Goal: Transaction & Acquisition: Download file/media

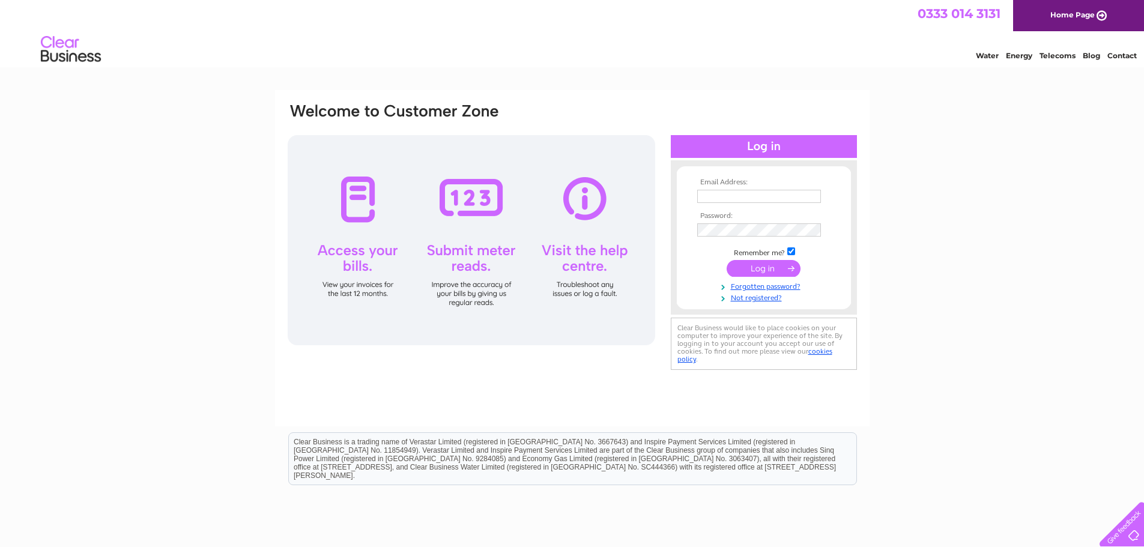
type input "accounts@ruthlee.co.uk"
drag, startPoint x: 774, startPoint y: 267, endPoint x: 737, endPoint y: 268, distance: 37.3
click at [769, 267] on input "submit" at bounding box center [764, 268] width 74 height 17
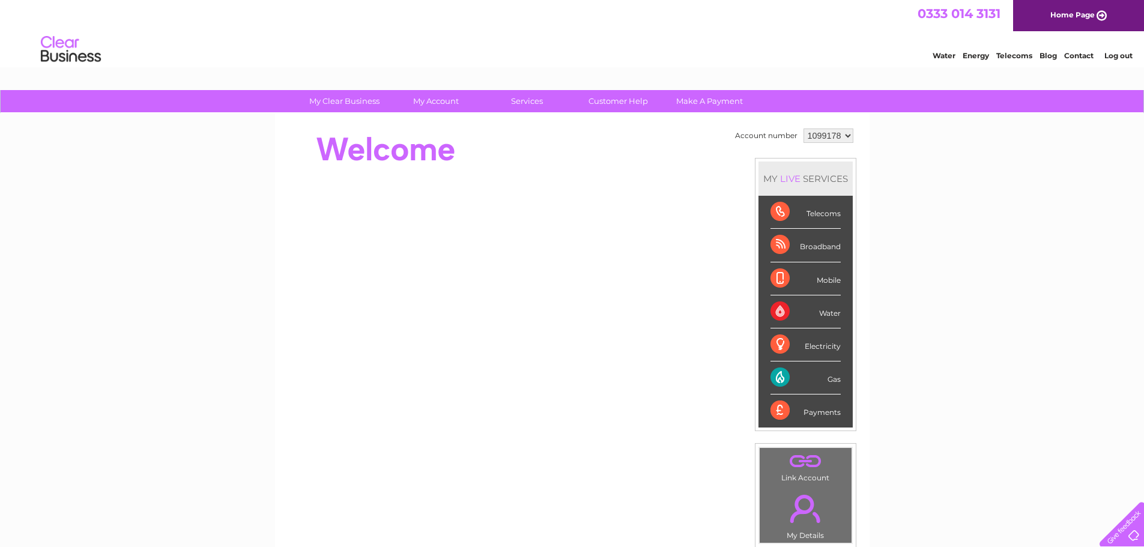
click at [825, 140] on select "1099178 1099180 1099968 1099969" at bounding box center [828, 136] width 50 height 14
click at [803, 129] on select "1099178 1099180 1099968 1099969" at bounding box center [828, 136] width 50 height 14
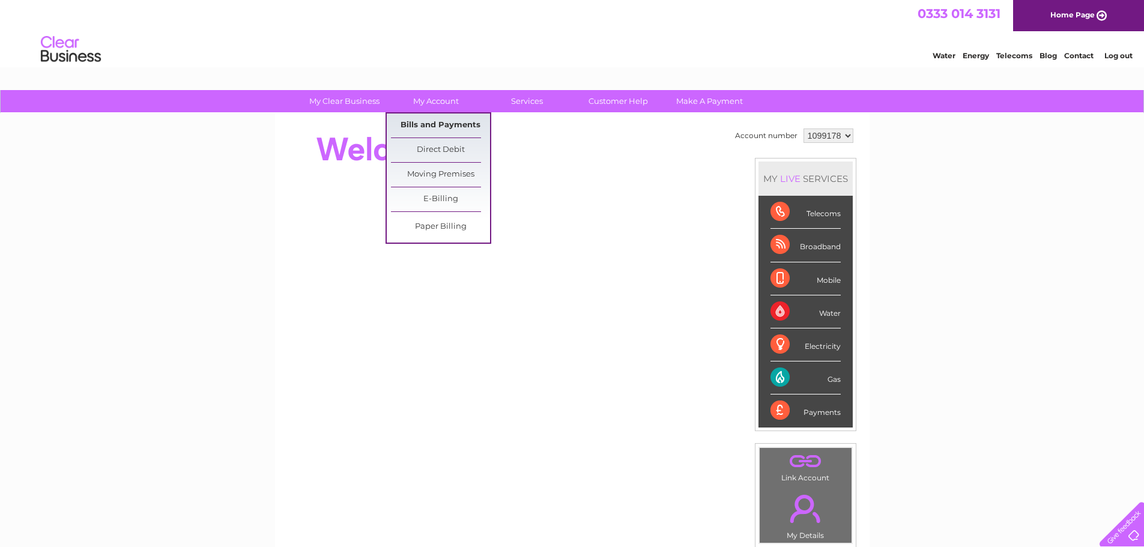
click at [441, 129] on link "Bills and Payments" at bounding box center [440, 125] width 99 height 24
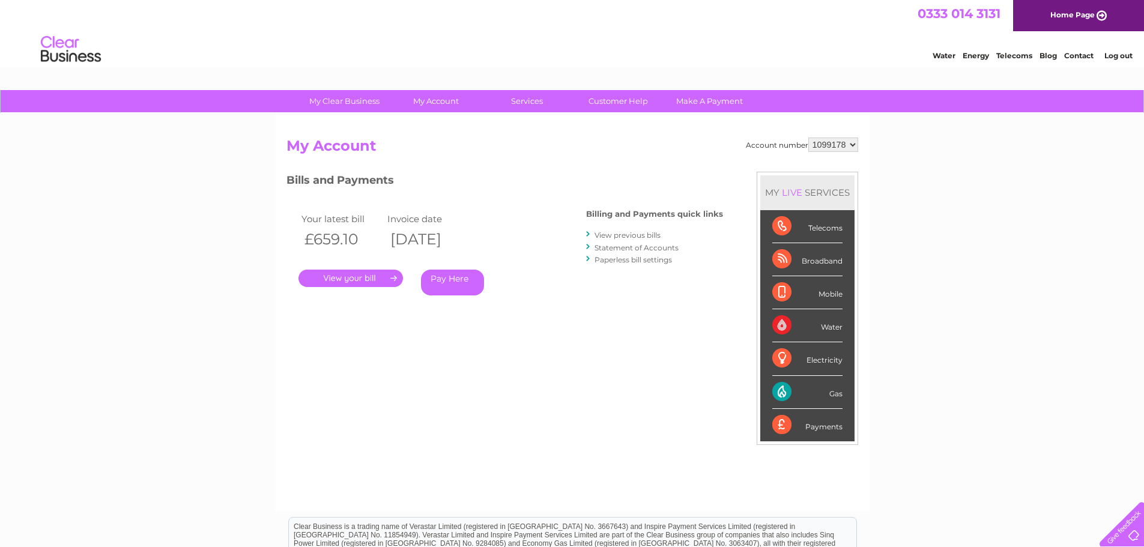
click at [851, 147] on select "1099178 1099180 1099968 1099969" at bounding box center [833, 145] width 50 height 14
select select "1099968"
click at [808, 138] on select "1099178 1099180 1099968 1099969" at bounding box center [833, 145] width 50 height 14
click at [346, 275] on link "." at bounding box center [350, 278] width 104 height 17
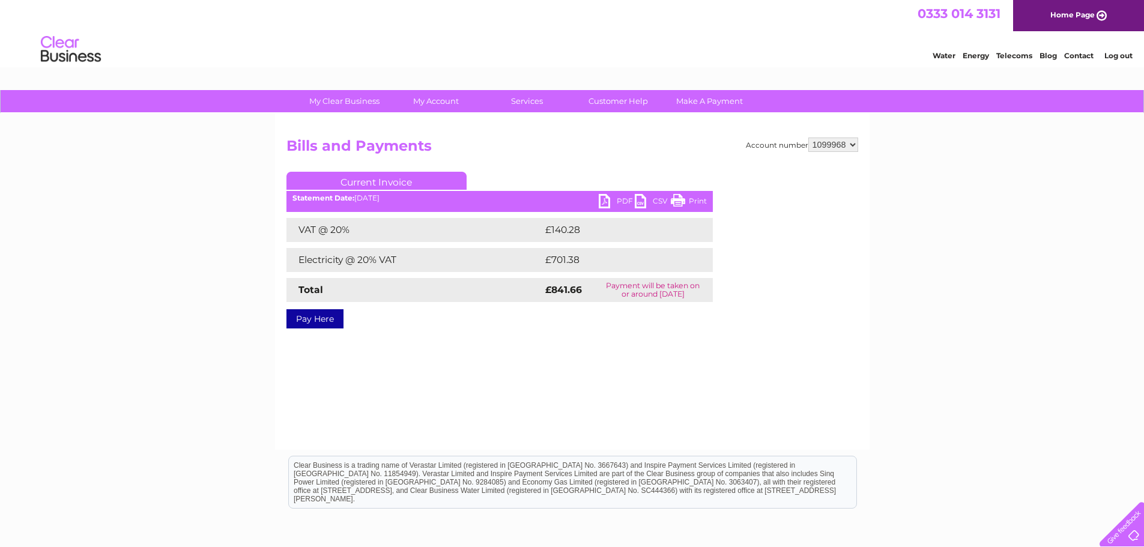
click at [607, 202] on link "PDF" at bounding box center [617, 202] width 36 height 17
click at [608, 205] on link "PDF" at bounding box center [617, 202] width 36 height 17
click at [855, 147] on select "1099178 1099180 1099968 1099969" at bounding box center [833, 145] width 50 height 14
select select "1099969"
click at [808, 138] on select "1099178 1099180 1099968 1099969" at bounding box center [833, 145] width 50 height 14
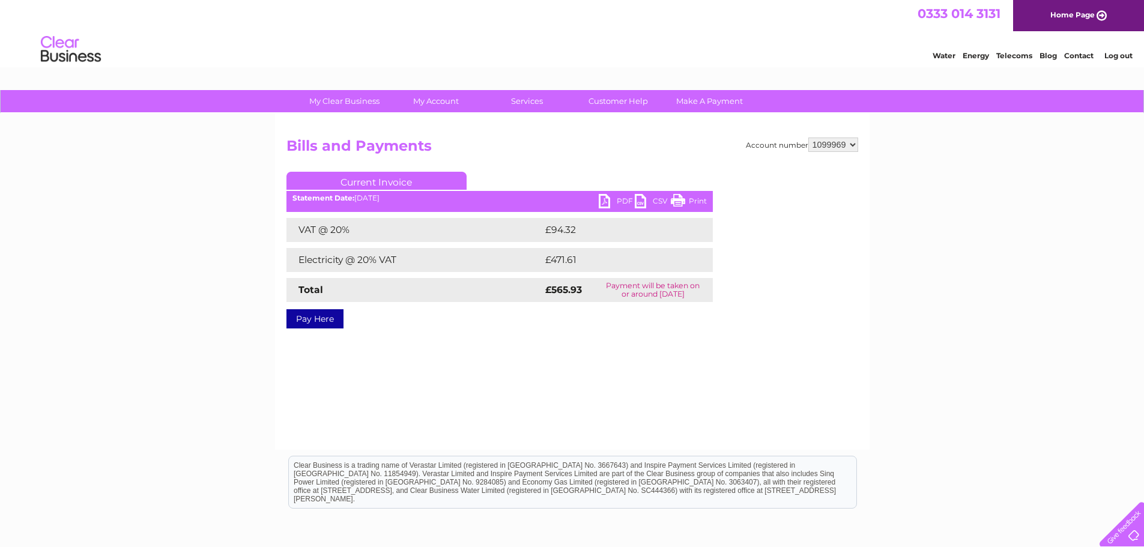
click at [615, 202] on link "PDF" at bounding box center [617, 202] width 36 height 17
click at [625, 202] on link "PDF" at bounding box center [617, 202] width 36 height 17
